Goal: Task Accomplishment & Management: Manage account settings

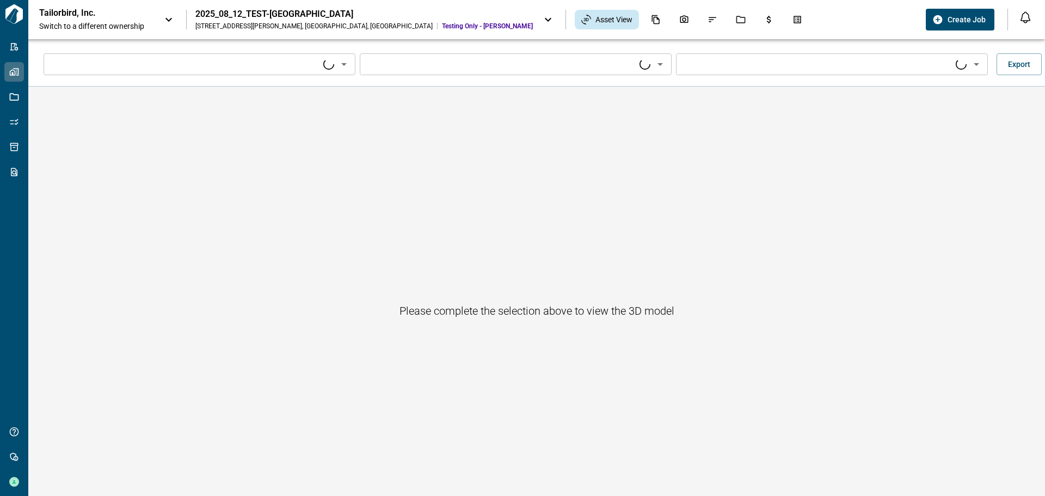
type input "****"
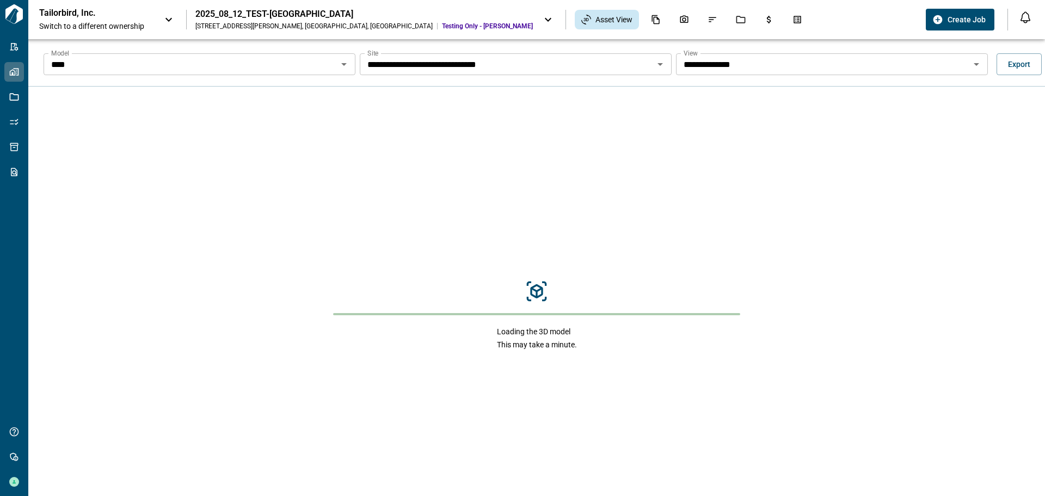
click at [188, 71] on input "****" at bounding box center [190, 64] width 287 height 15
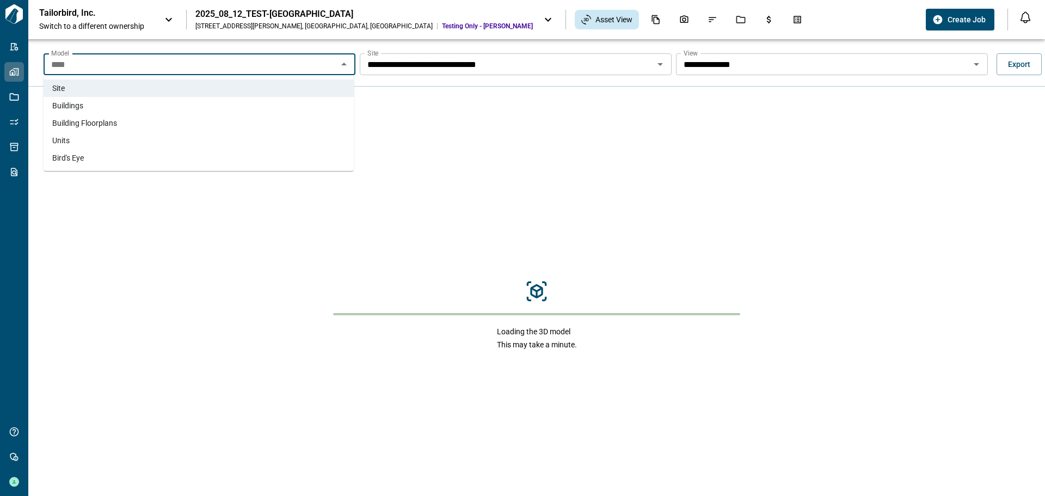
click at [79, 139] on li "Units" at bounding box center [199, 140] width 310 height 17
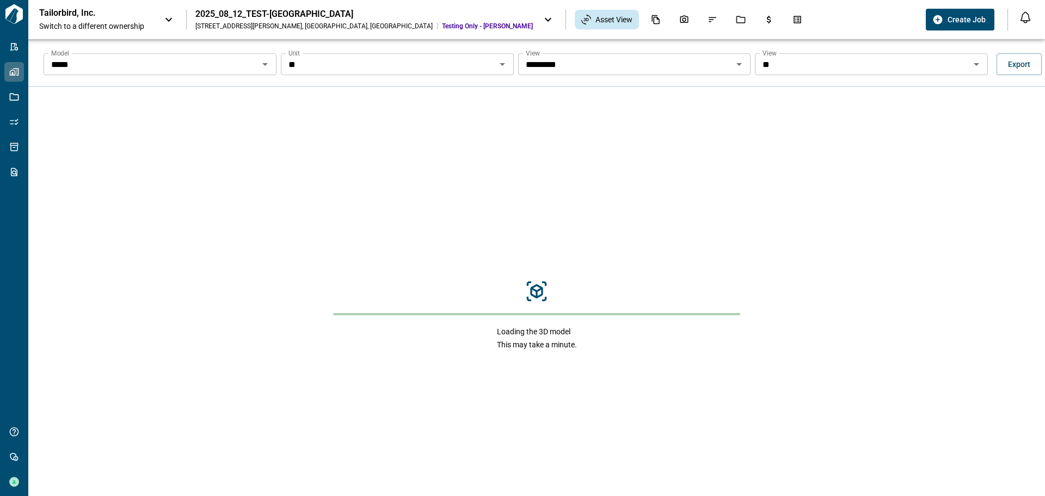
click at [439, 64] on input "**" at bounding box center [388, 64] width 209 height 15
